Goal: Information Seeking & Learning: Understand process/instructions

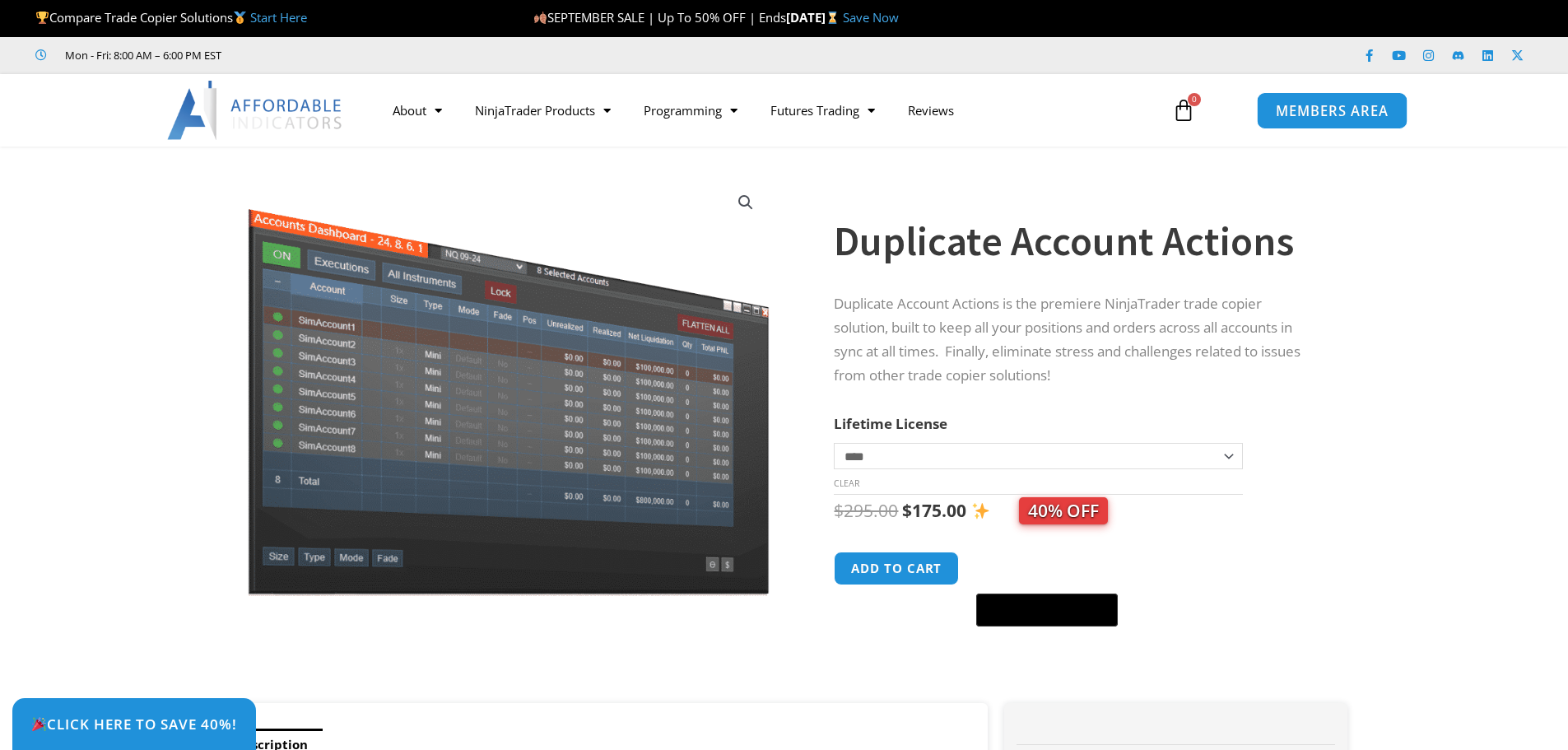
click at [1358, 115] on span "MEMBERS AREA" at bounding box center [1332, 111] width 113 height 14
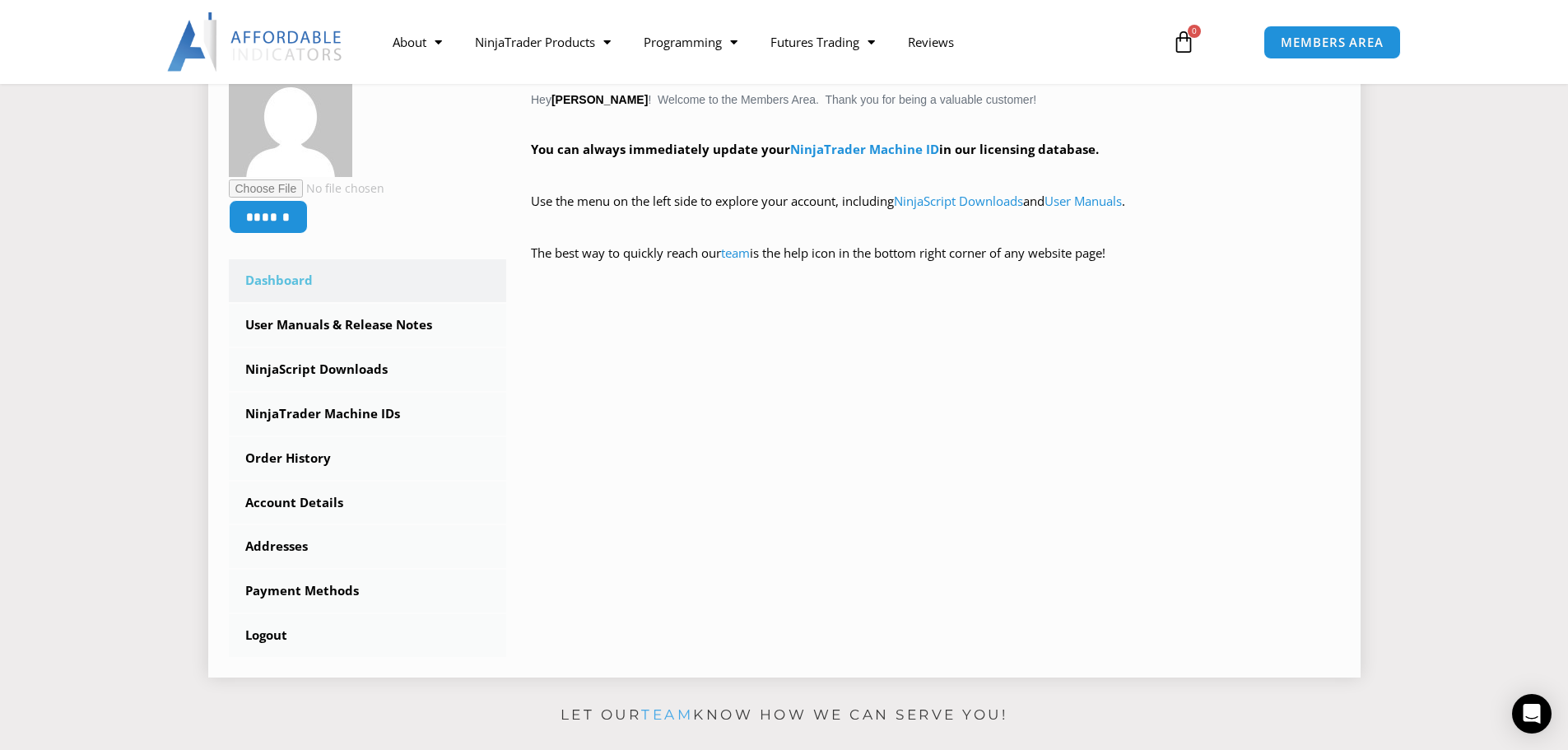
scroll to position [329, 0]
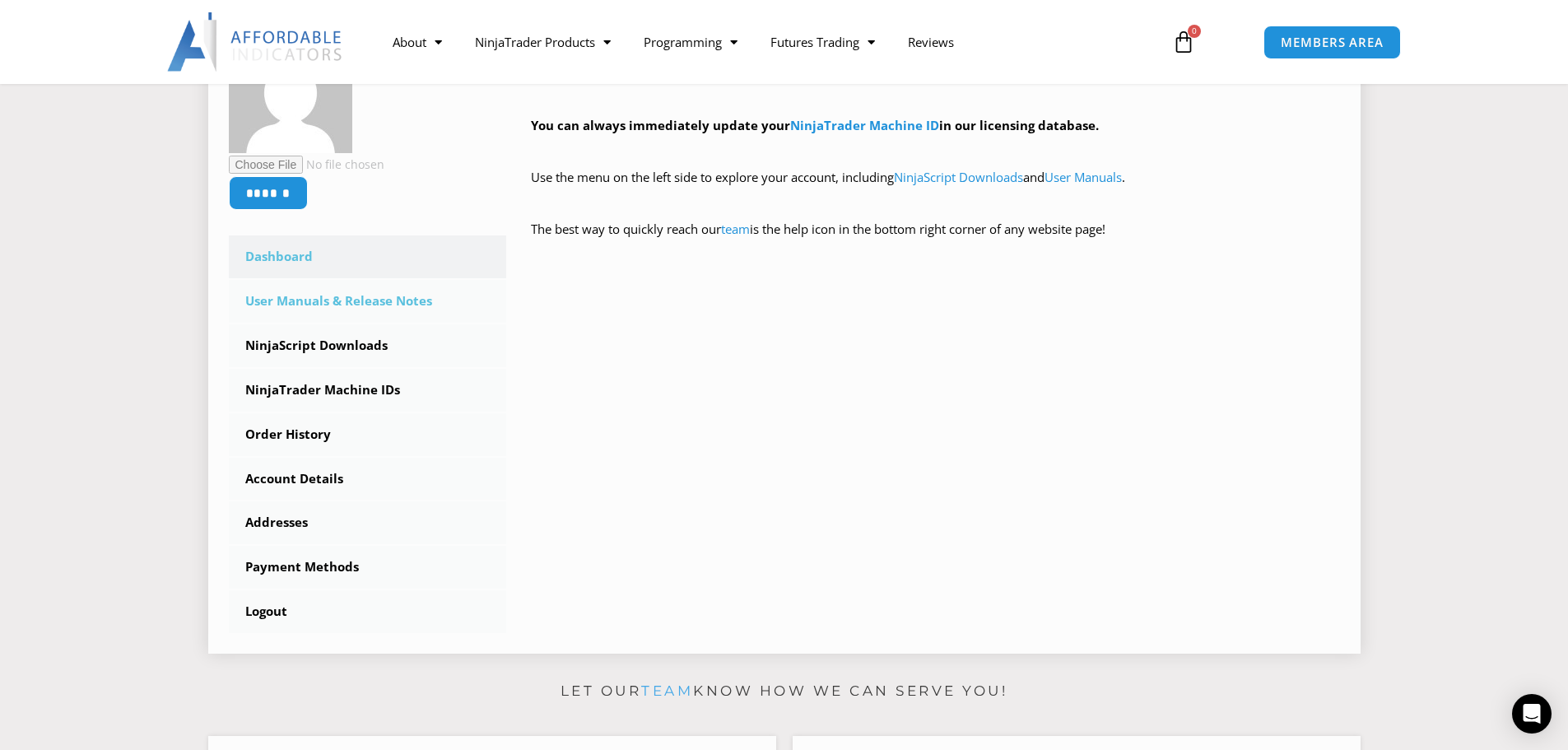
click at [406, 301] on link "User Manuals & Release Notes" at bounding box center [367, 301] width 278 height 43
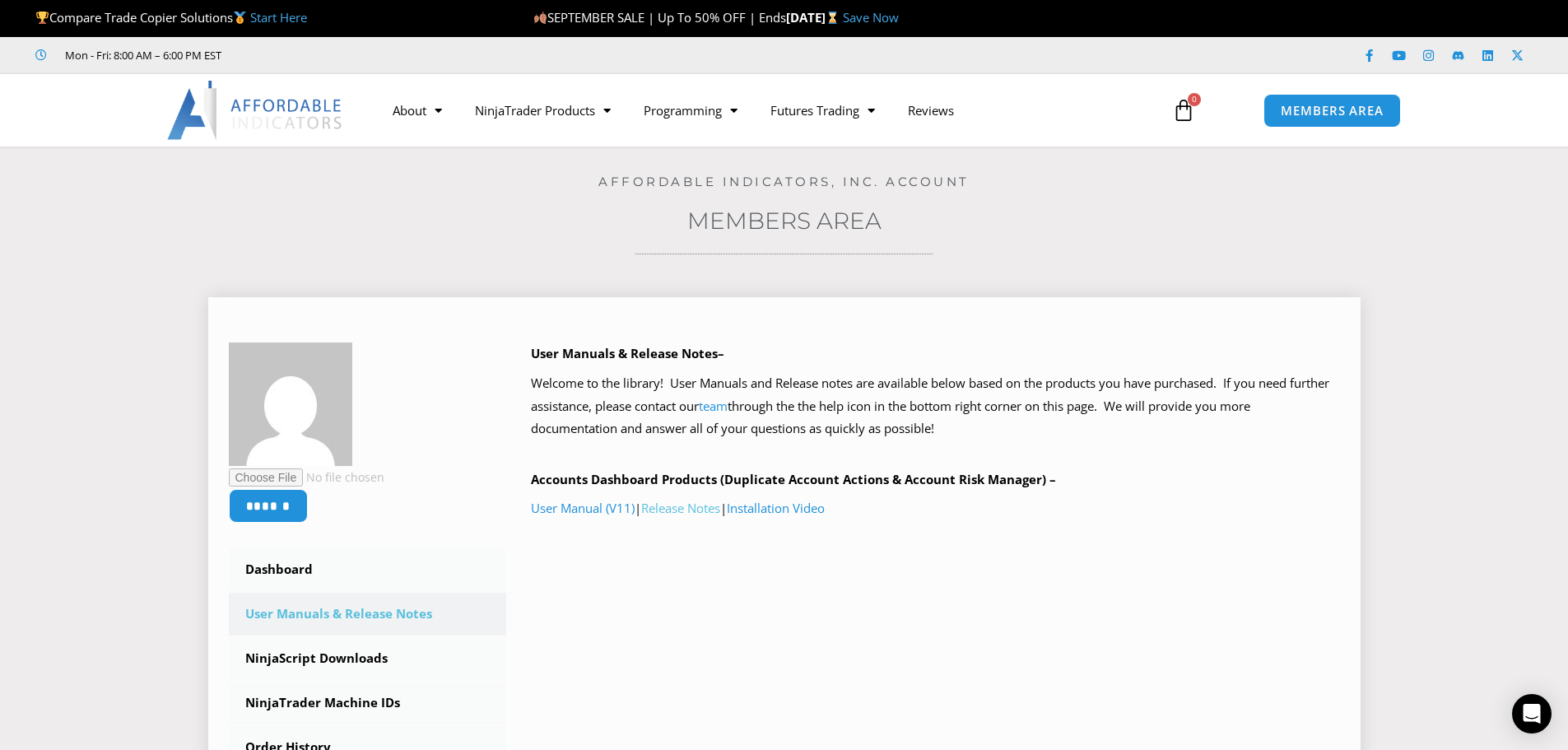
click at [690, 504] on link "Release Notes" at bounding box center [680, 507] width 79 height 16
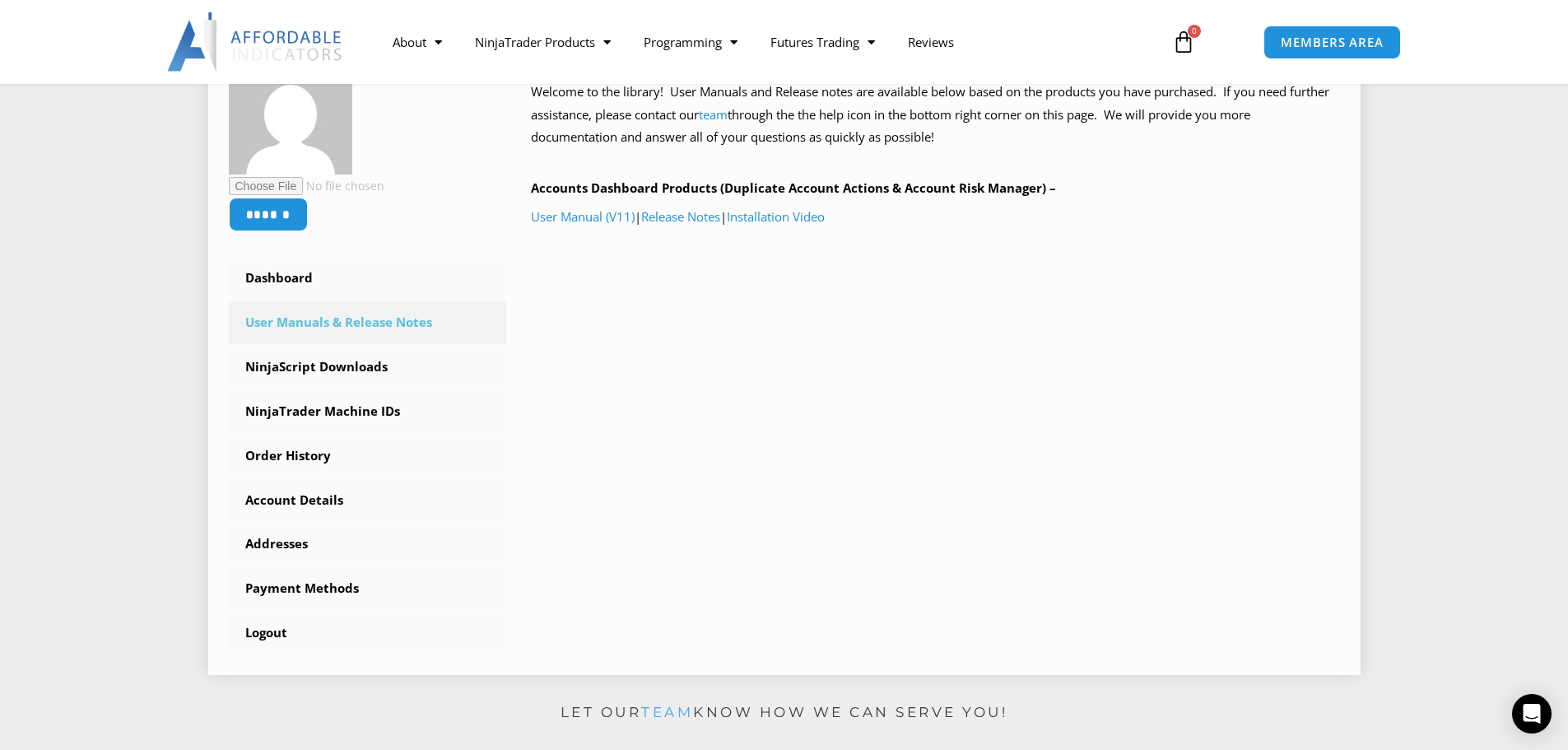
scroll to position [412, 0]
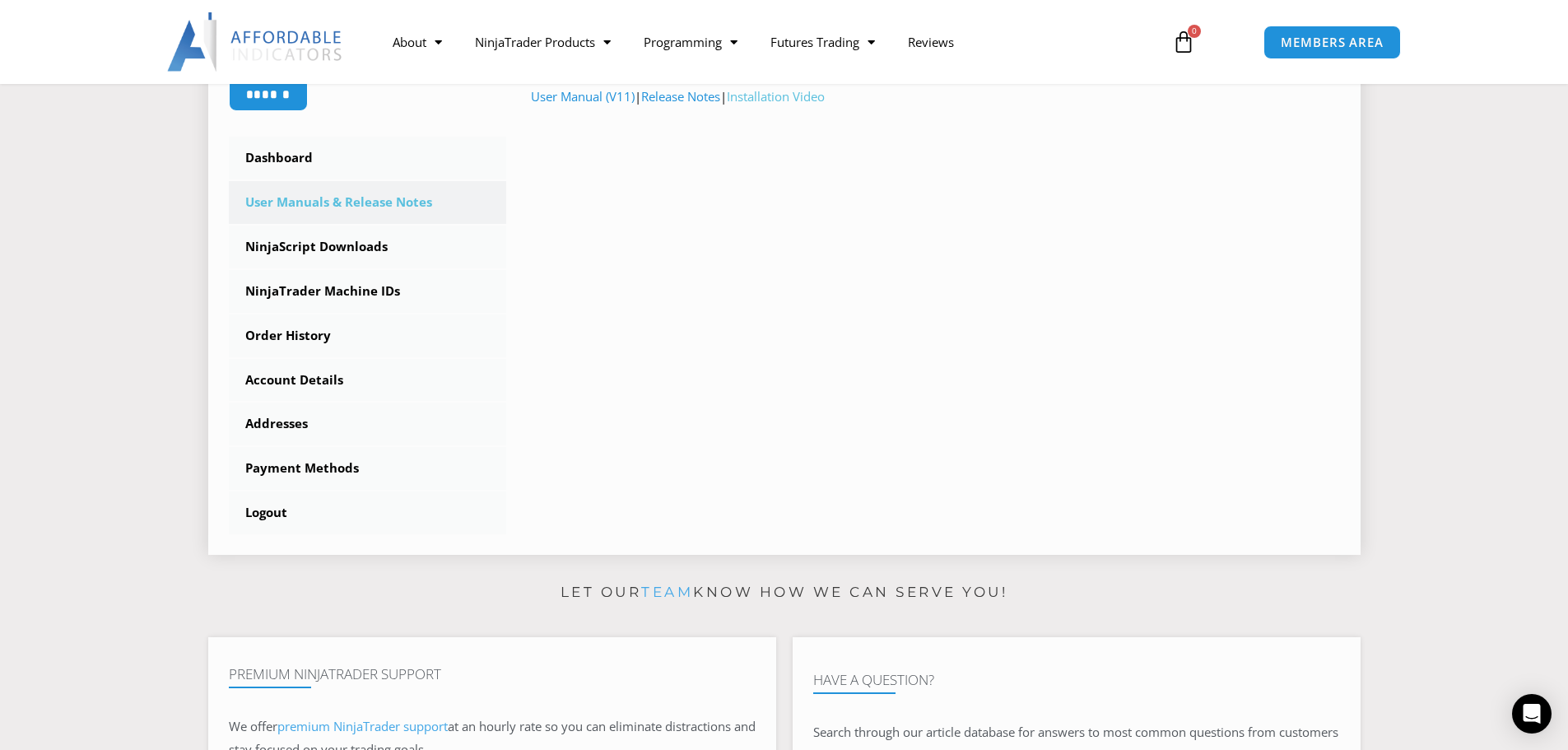
click at [782, 99] on link "Installation Video" at bounding box center [775, 96] width 98 height 16
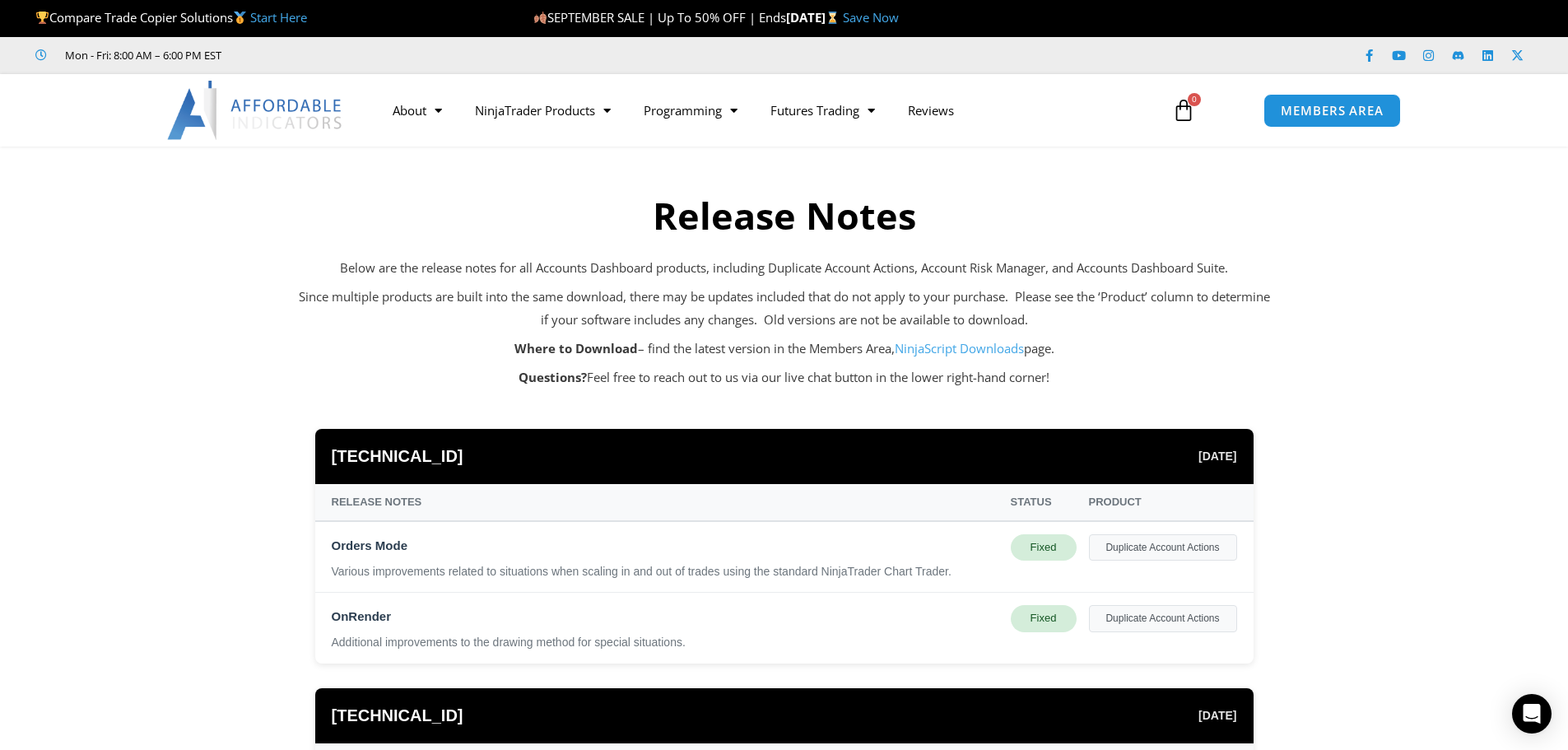
click at [325, 173] on div "Release Notes" at bounding box center [784, 207] width 971 height 106
